Goal: Information Seeking & Learning: Learn about a topic

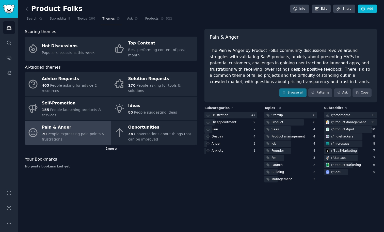
click at [111, 145] on div "2 more" at bounding box center [111, 149] width 172 height 8
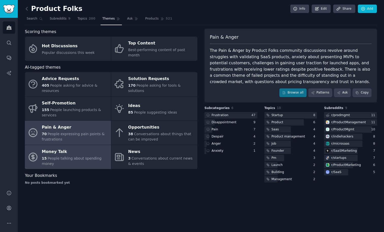
click at [100, 148] on div "Money Talk" at bounding box center [75, 152] width 67 height 8
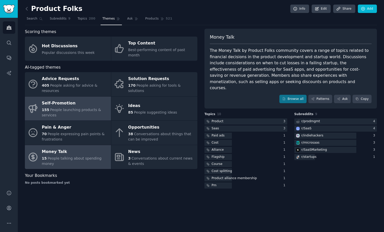
click at [100, 110] on div "155 People launching products & services" at bounding box center [75, 112] width 67 height 11
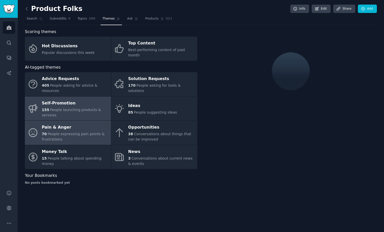
click at [100, 123] on div "Pain & Anger" at bounding box center [75, 127] width 67 height 8
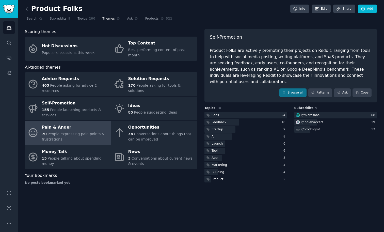
click at [99, 125] on div "Pain & Anger" at bounding box center [75, 127] width 67 height 8
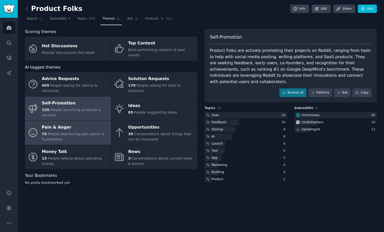
click at [98, 113] on link "Self-Promotion 155 People launching products & services" at bounding box center [68, 109] width 86 height 24
click at [97, 124] on div "Pain & Anger" at bounding box center [75, 127] width 67 height 8
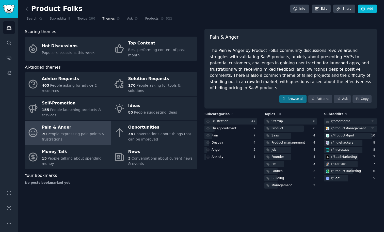
click at [97, 124] on div "Pain & Anger" at bounding box center [75, 127] width 67 height 8
click at [11, 33] on link "Audiences" at bounding box center [9, 27] width 12 height 12
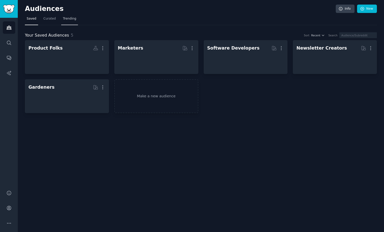
click at [71, 23] on link "Trending" at bounding box center [69, 20] width 17 height 10
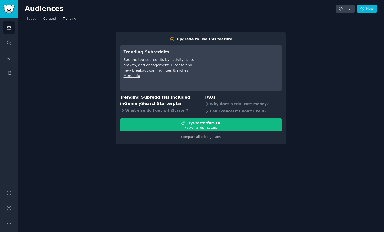
click at [53, 22] on link "Curated" at bounding box center [50, 20] width 16 height 10
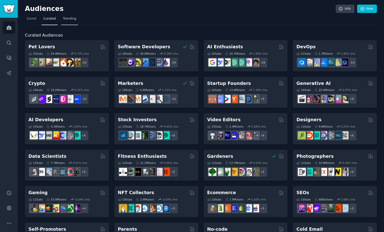
click at [65, 22] on link "Trending" at bounding box center [69, 20] width 17 height 10
